Goal: Task Accomplishment & Management: Complete application form

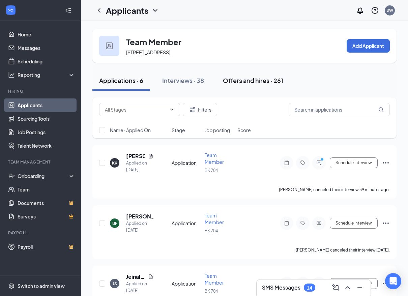
click at [229, 91] on button "Offers and hires · 261" at bounding box center [253, 81] width 74 height 20
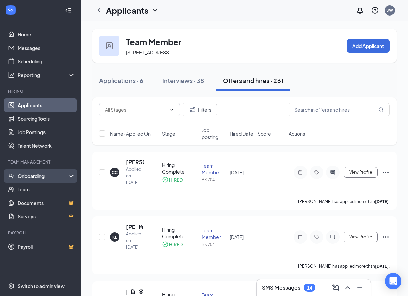
click at [37, 176] on div "Onboarding" at bounding box center [44, 176] width 52 height 7
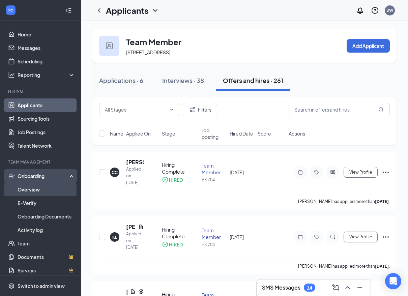
click at [34, 188] on link "Overview" at bounding box center [47, 190] width 58 height 14
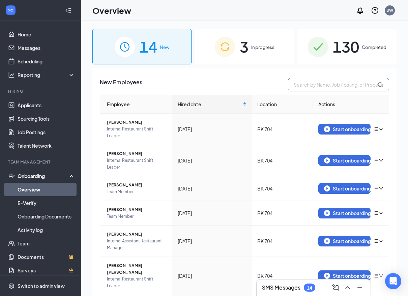
click at [292, 87] on input "text" at bounding box center [338, 85] width 101 height 14
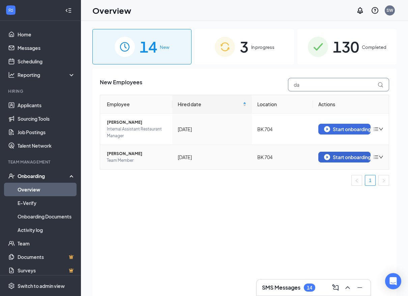
type input "da"
click at [349, 155] on div "Start onboarding" at bounding box center [344, 157] width 41 height 6
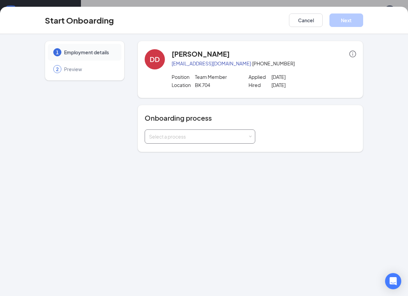
click at [202, 137] on div "Select a process" at bounding box center [198, 136] width 99 height 7
click at [205, 149] on li "Rackson Onboarding" at bounding box center [200, 151] width 111 height 12
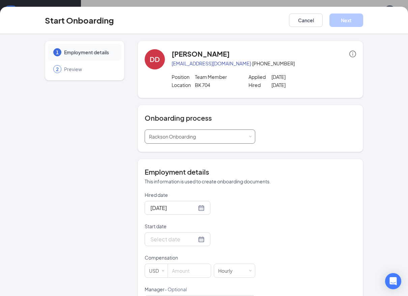
scroll to position [29, 0]
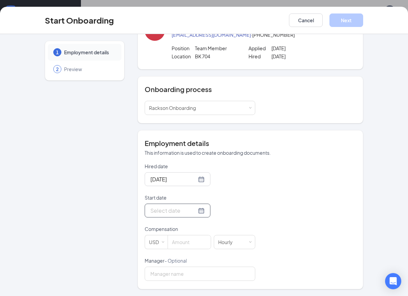
click at [160, 211] on input "Start date" at bounding box center [174, 211] width 46 height 8
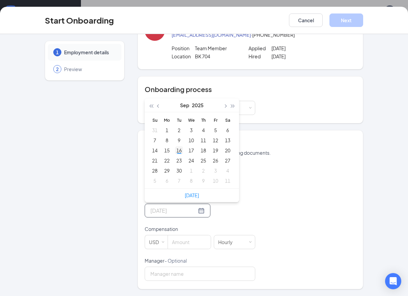
click at [178, 151] on div "16" at bounding box center [179, 151] width 8 height 8
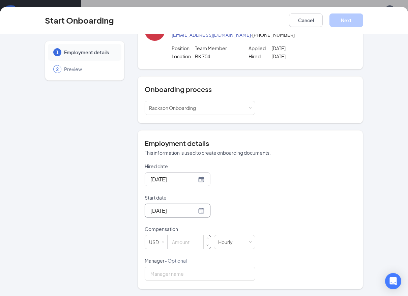
type input "[DATE]"
click at [177, 244] on input at bounding box center [189, 243] width 43 height 14
type input "13.5"
click at [172, 276] on input "Manager - Optional" at bounding box center [200, 274] width 111 height 14
type input "[PERSON_NAME]"
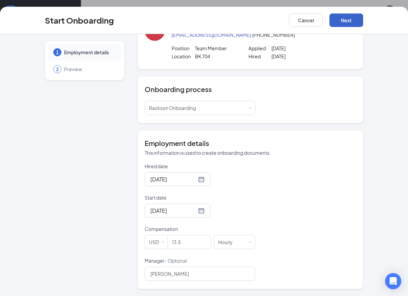
click at [348, 16] on button "Next" at bounding box center [347, 21] width 34 height 14
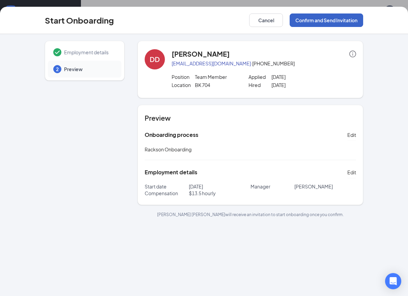
click at [322, 21] on button "Confirm and Send Invitation" at bounding box center [327, 21] width 74 height 14
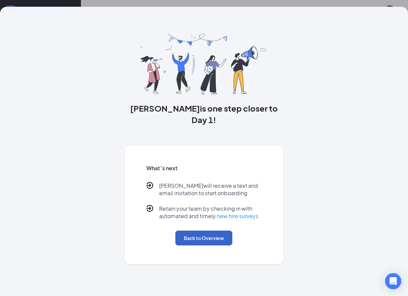
click at [215, 231] on button "Back to Overview" at bounding box center [204, 238] width 57 height 15
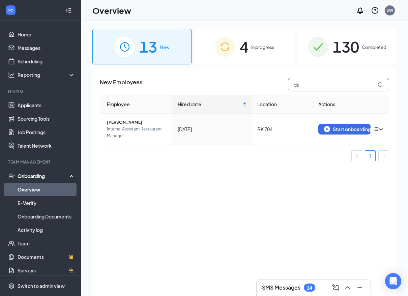
click at [320, 87] on input "da" at bounding box center [338, 85] width 101 height 14
type input "d"
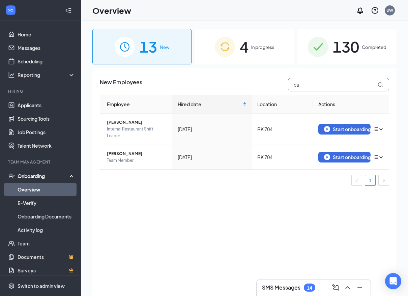
type input "c"
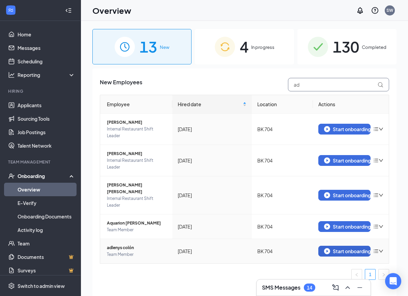
type input "ad"
click at [354, 248] on div "Start onboarding" at bounding box center [344, 251] width 41 height 6
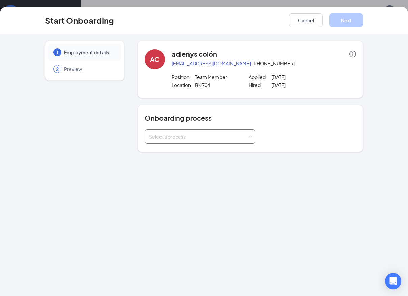
click at [219, 132] on div "Select a process" at bounding box center [200, 137] width 102 height 14
click at [208, 151] on li "Rackson Onboarding" at bounding box center [200, 151] width 111 height 12
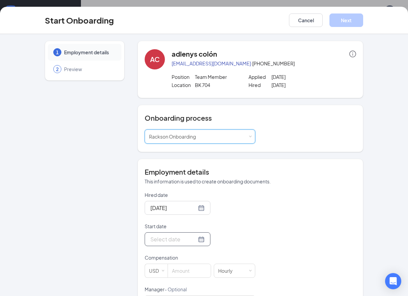
click at [191, 240] on div at bounding box center [178, 239] width 54 height 8
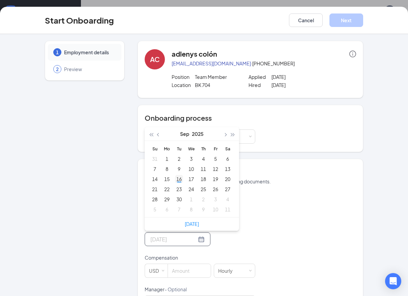
type input "[DATE]"
click at [177, 180] on div "16" at bounding box center [179, 179] width 8 height 8
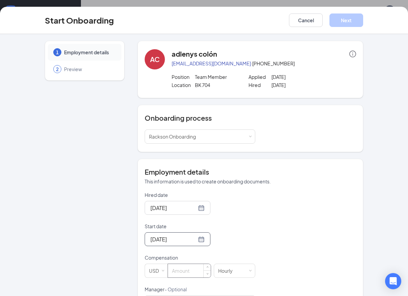
click at [189, 271] on input at bounding box center [189, 271] width 43 height 14
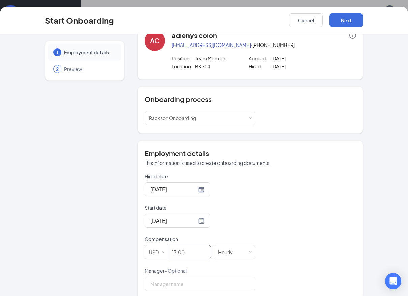
scroll to position [29, 0]
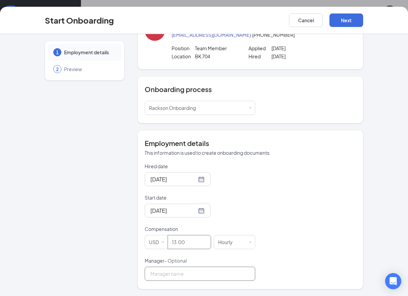
type input "13"
click at [178, 275] on input "Manager - Optional" at bounding box center [200, 274] width 111 height 14
type input "[PERSON_NAME]"
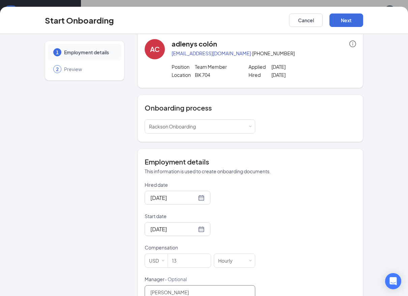
scroll to position [0, 0]
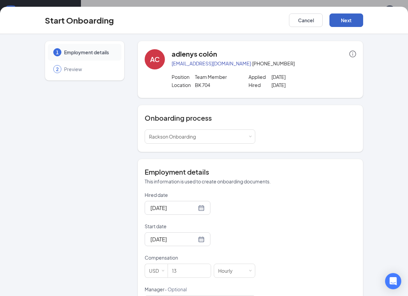
click at [348, 19] on button "Next" at bounding box center [347, 21] width 34 height 14
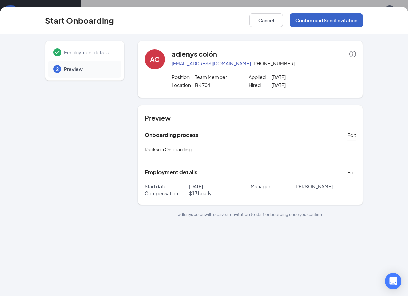
click at [348, 19] on button "Confirm and Send Invitation" at bounding box center [327, 21] width 74 height 14
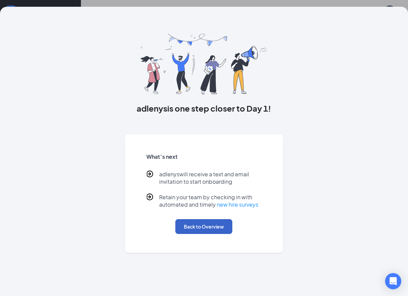
click at [205, 229] on button "Back to Overview" at bounding box center [204, 226] width 57 height 15
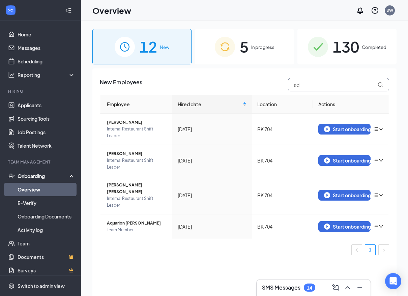
click at [308, 82] on input "ad" at bounding box center [338, 85] width 101 height 14
type input "a"
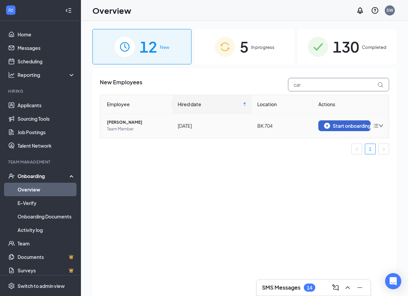
type input "car"
click at [330, 125] on div "Start onboarding" at bounding box center [344, 126] width 41 height 6
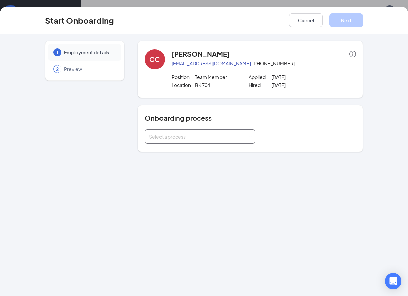
click at [238, 138] on div "Select a process" at bounding box center [198, 136] width 99 height 7
click at [224, 154] on li "Rackson Onboarding" at bounding box center [200, 151] width 111 height 12
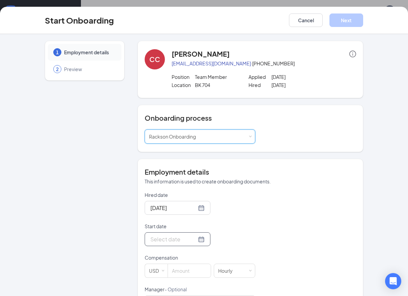
click at [167, 240] on input "Start date" at bounding box center [174, 239] width 46 height 8
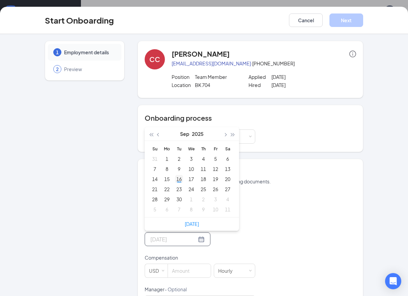
type input "[DATE]"
click at [178, 181] on div "16" at bounding box center [179, 179] width 8 height 8
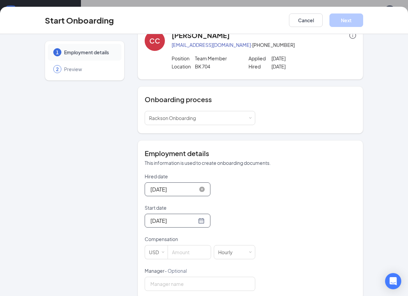
scroll to position [29, 0]
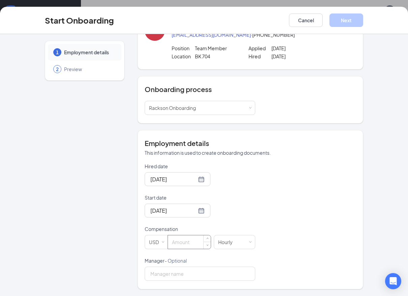
click at [182, 247] on input at bounding box center [189, 243] width 43 height 14
type input "13.5"
click at [181, 275] on input "Manager - Optional" at bounding box center [200, 274] width 111 height 14
type input "[PERSON_NAME]"
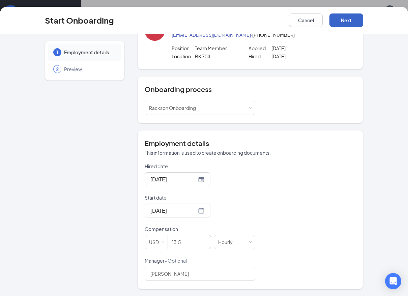
click at [345, 21] on button "Next" at bounding box center [347, 21] width 34 height 14
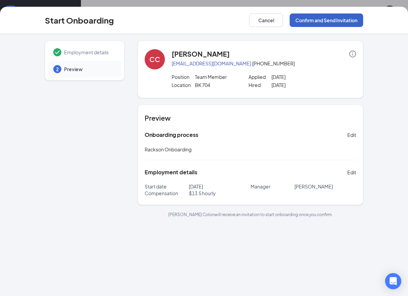
click at [345, 21] on button "Confirm and Send Invitation" at bounding box center [327, 21] width 74 height 14
